Goal: Find specific page/section

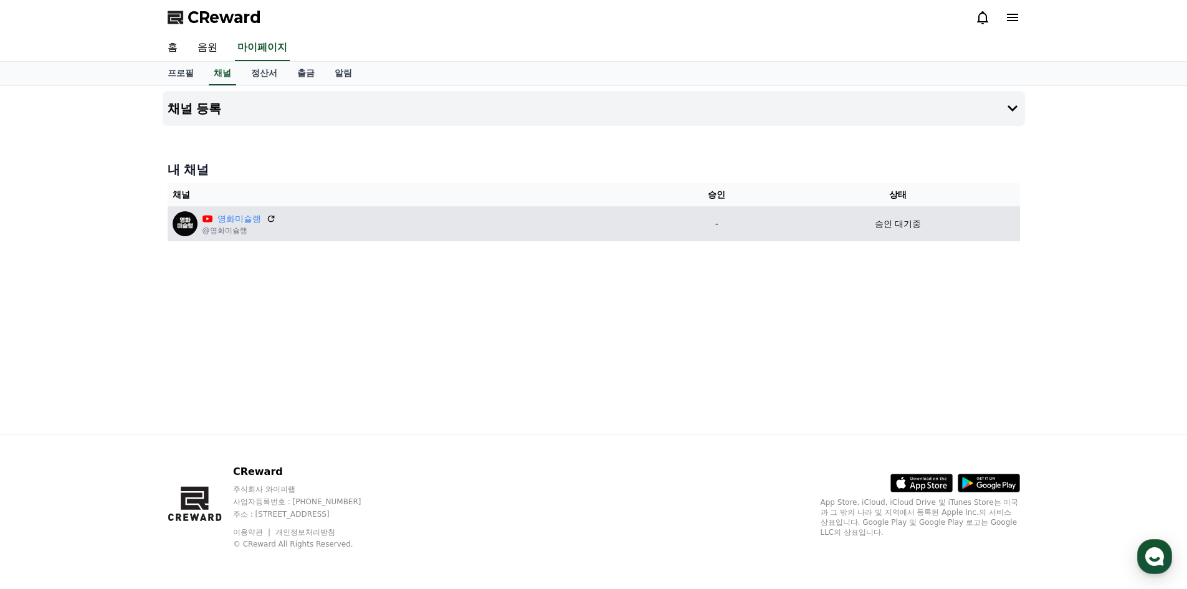
click at [900, 223] on p "승인 대기중" at bounding box center [898, 223] width 46 height 13
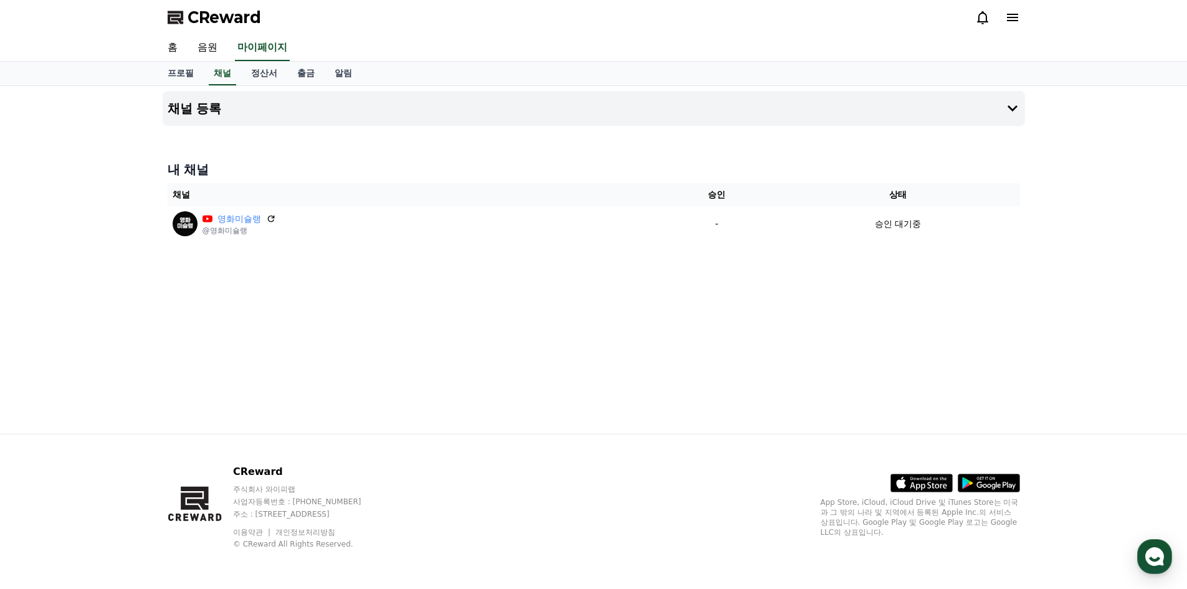
click at [824, 350] on div "채널 등록 내 채널 채널 승인 상태 영화미슐랭 @영화미슐랭 - 승인 대기중" at bounding box center [594, 260] width 872 height 348
click at [819, 349] on div "채널 등록 내 채널 채널 승인 상태 영화미슐랭 @영화미슐랭 - 승인 대기중" at bounding box center [594, 260] width 872 height 348
click at [257, 73] on link "정산서" at bounding box center [264, 74] width 46 height 24
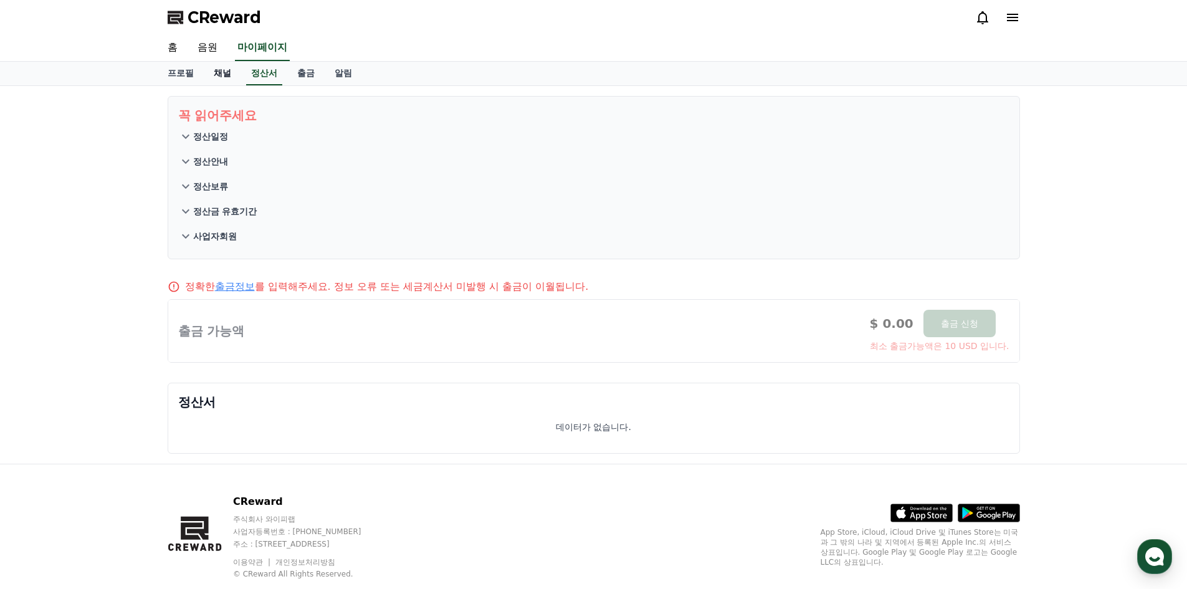
click at [221, 72] on link "채널" at bounding box center [222, 74] width 37 height 24
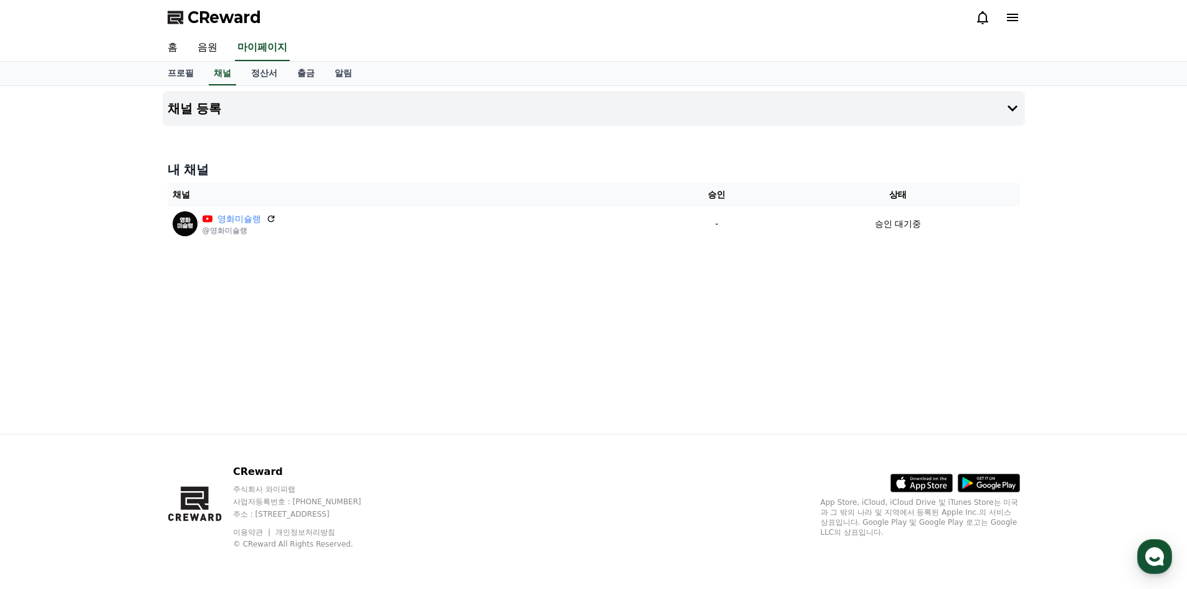
click at [405, 372] on div "채널 등록 내 채널 채널 승인 상태 영화미슐랭 @영화미슐랭 - 승인 대기중" at bounding box center [594, 260] width 872 height 348
